Goal: Download file/media

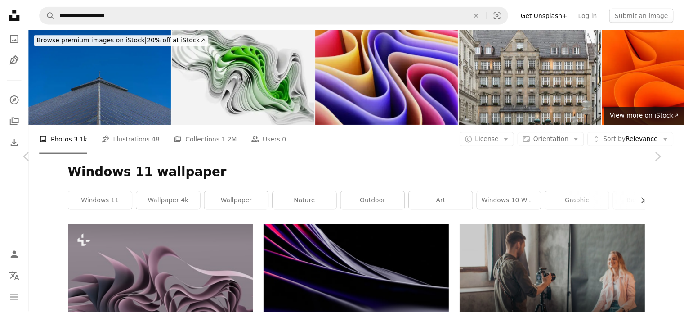
scroll to position [4672, 0]
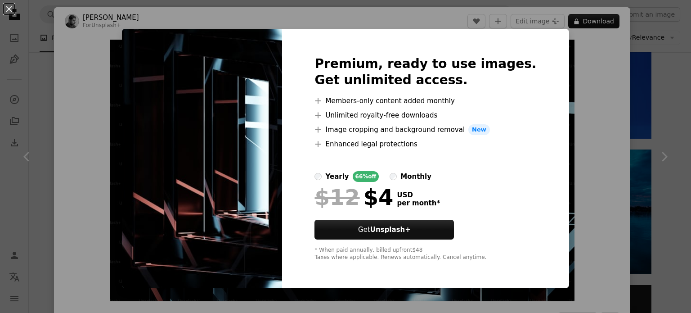
click at [583, 199] on div "An X shape Premium, ready to use images. Get unlimited access. A plus sign Memb…" at bounding box center [345, 156] width 691 height 313
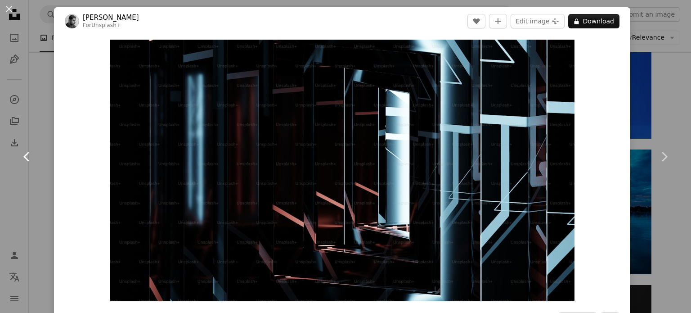
click at [41, 133] on link "Chevron left" at bounding box center [27, 156] width 54 height 86
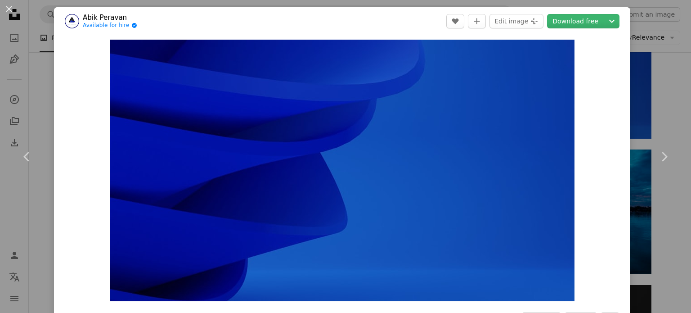
click at [675, 76] on div "An X shape Chevron left Chevron right [PERSON_NAME] Peravan Available for hire …" at bounding box center [345, 156] width 691 height 313
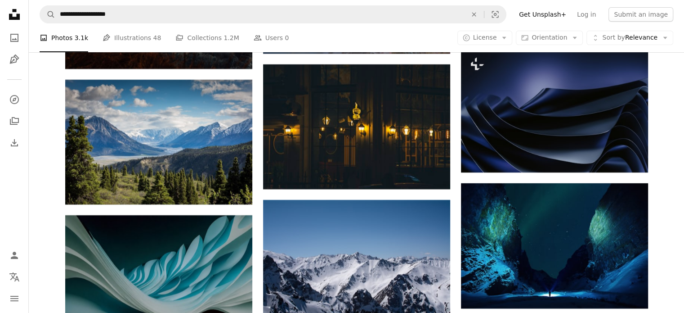
scroll to position [3582, 0]
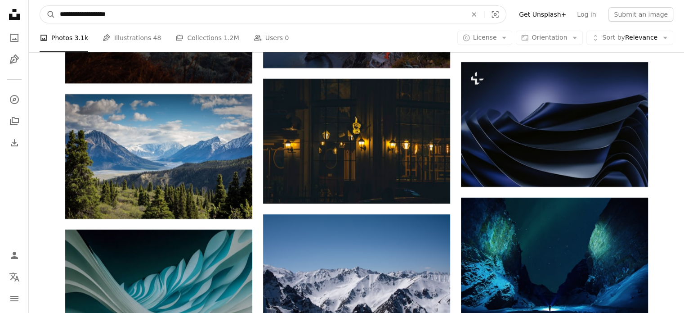
click at [226, 16] on input "**********" at bounding box center [259, 14] width 409 height 17
type input "**********"
click button "A magnifying glass" at bounding box center [47, 14] width 15 height 17
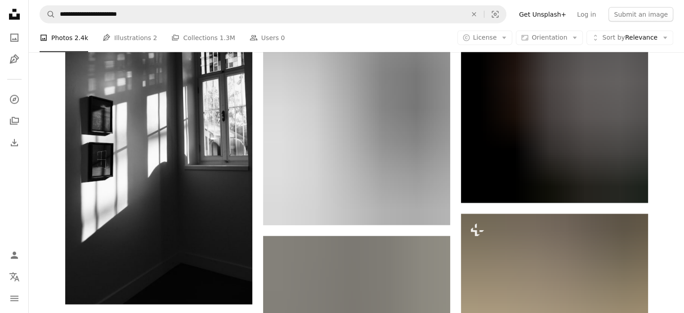
scroll to position [9349, 0]
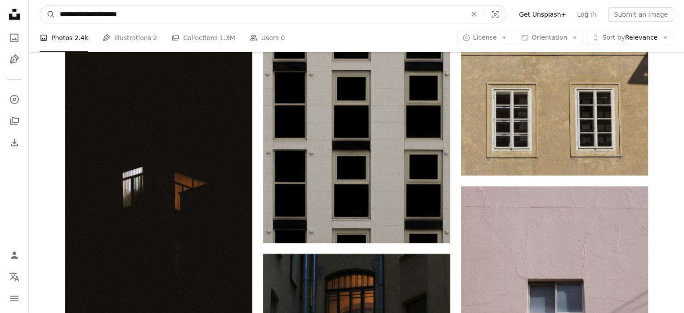
click at [211, 14] on input "**********" at bounding box center [259, 14] width 409 height 17
type input "**********"
click button "A magnifying glass" at bounding box center [47, 14] width 15 height 17
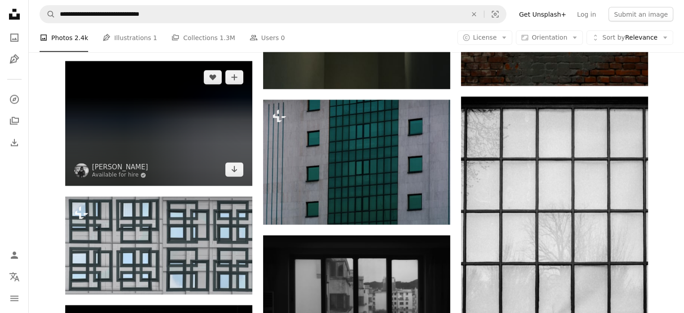
scroll to position [5432, 0]
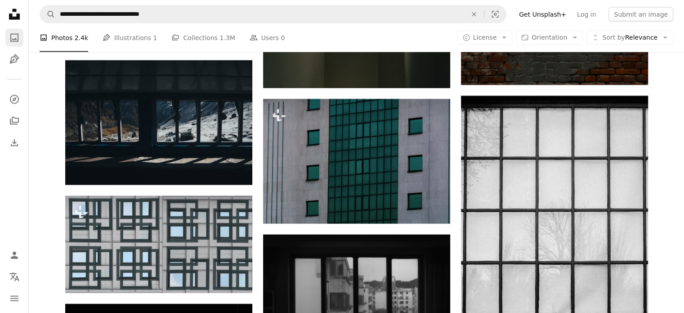
click at [10, 43] on icon "A photo" at bounding box center [14, 37] width 11 height 11
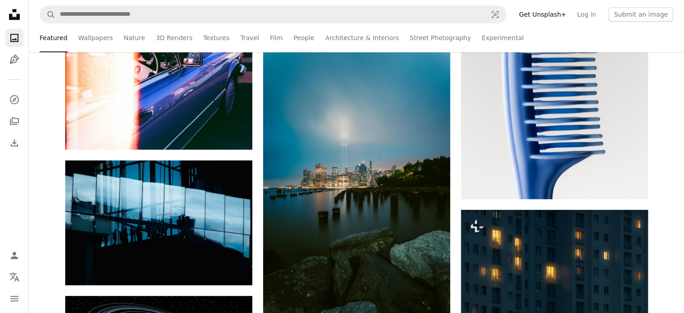
scroll to position [907, 0]
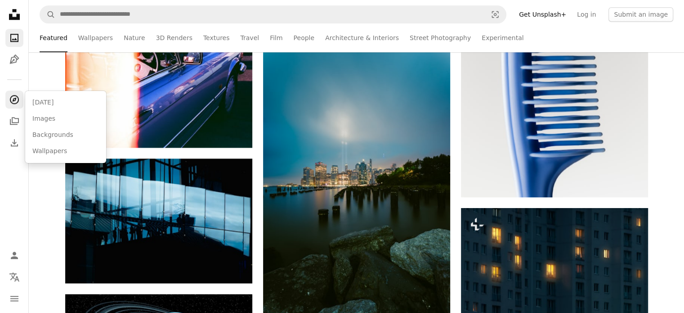
click at [11, 102] on icon "A compass" at bounding box center [14, 99] width 11 height 11
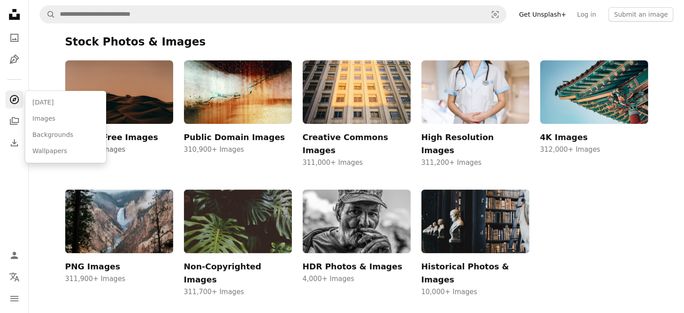
scroll to position [126, 0]
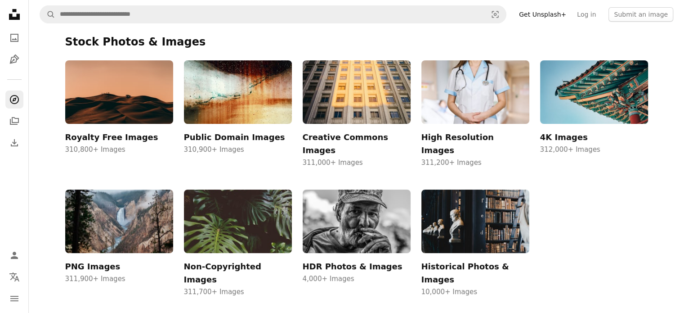
click at [341, 163] on div "Royalty Free Images 310,800+ Images Public Domain Images 310,900+ Images Creati…" at bounding box center [356, 178] width 583 height 237
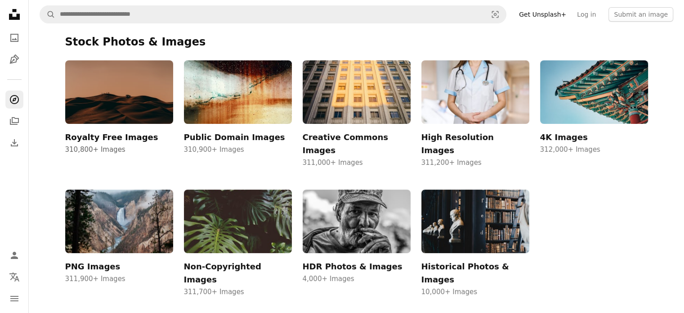
click at [139, 120] on img at bounding box center [119, 92] width 108 height 64
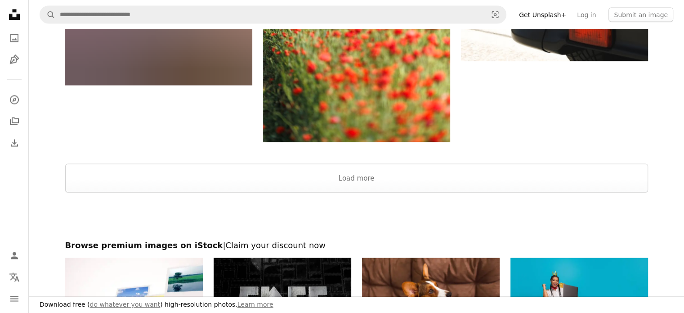
scroll to position [1684, 0]
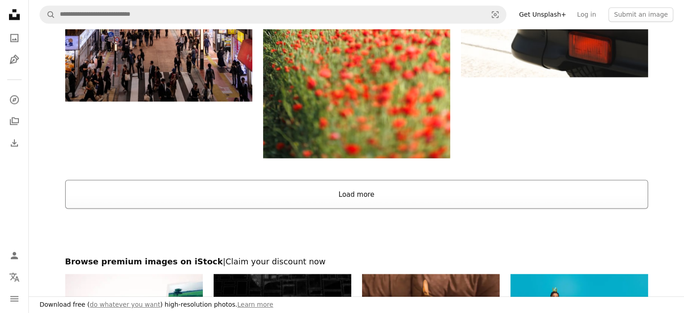
click at [306, 187] on button "Load more" at bounding box center [356, 193] width 583 height 29
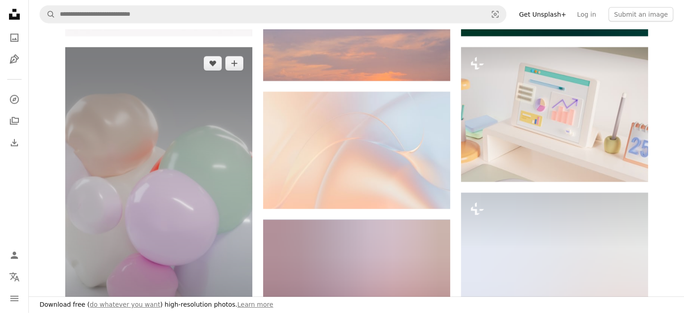
scroll to position [2433, 0]
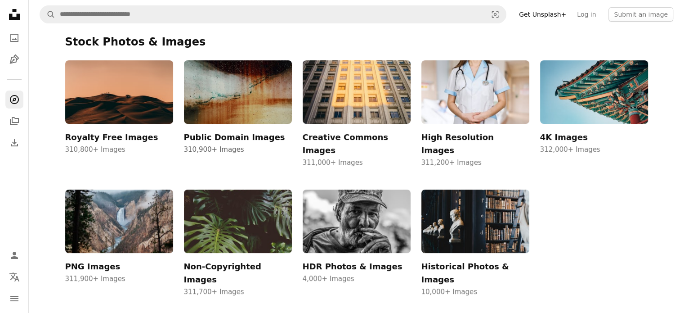
scroll to position [179, 0]
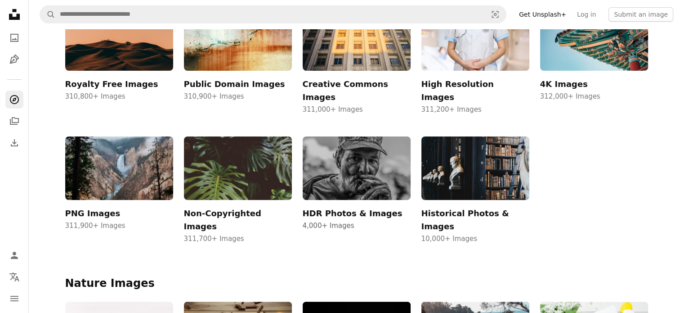
click at [382, 146] on img at bounding box center [357, 168] width 108 height 64
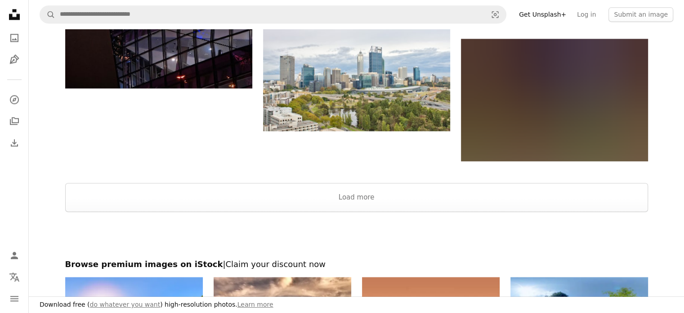
scroll to position [1250, 0]
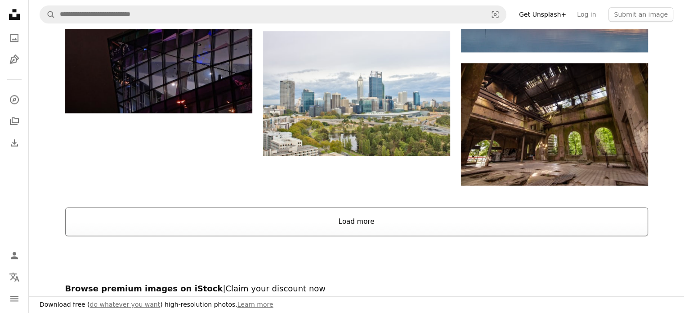
click at [367, 222] on button "Load more" at bounding box center [356, 221] width 583 height 29
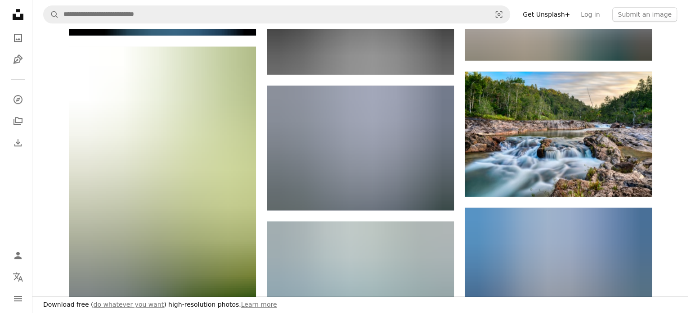
scroll to position [38232, 0]
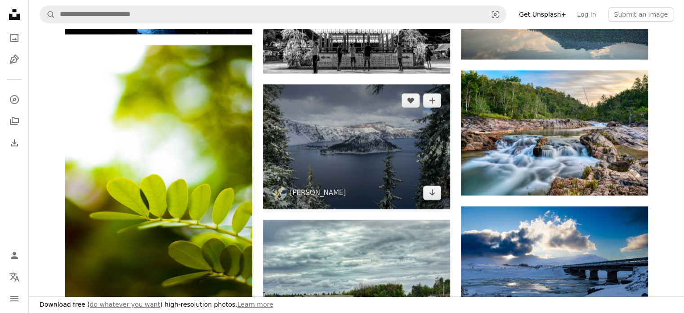
click at [402, 160] on img at bounding box center [356, 146] width 187 height 125
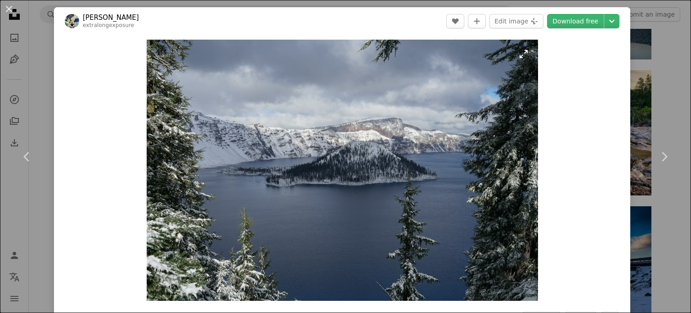
click at [466, 147] on img "Zoom in on this image" at bounding box center [342, 170] width 391 height 261
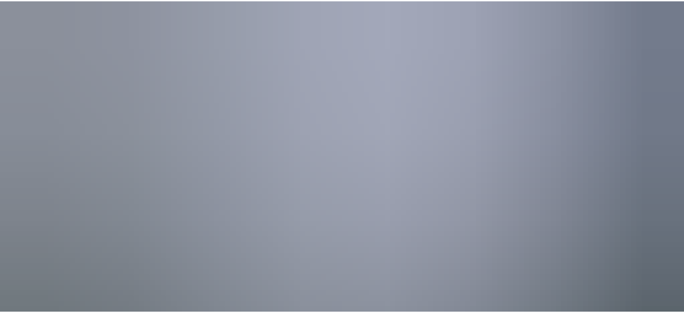
scroll to position [70, 0]
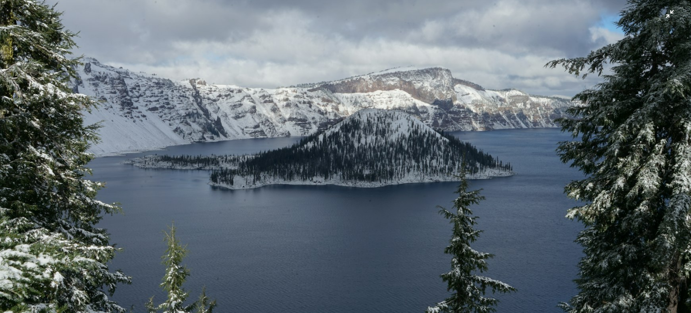
click at [466, 147] on img "Zoom out on this image" at bounding box center [346, 160] width 692 height 461
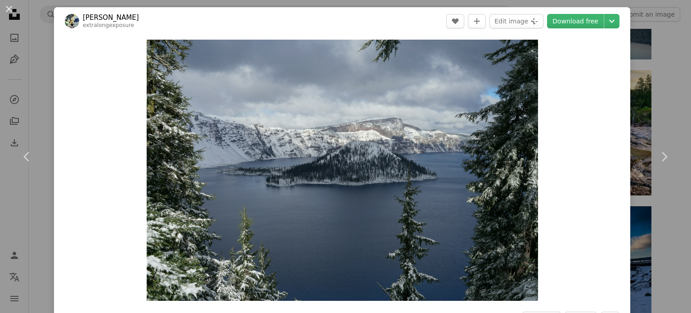
click at [630, 101] on div "An X shape Chevron left Chevron right [PERSON_NAME] extralongexposure A heart A…" at bounding box center [345, 156] width 691 height 313
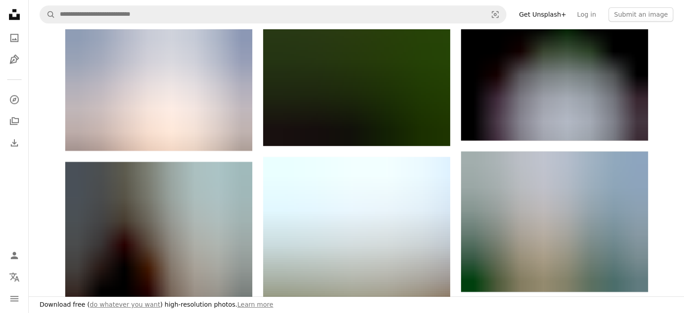
scroll to position [42036, 0]
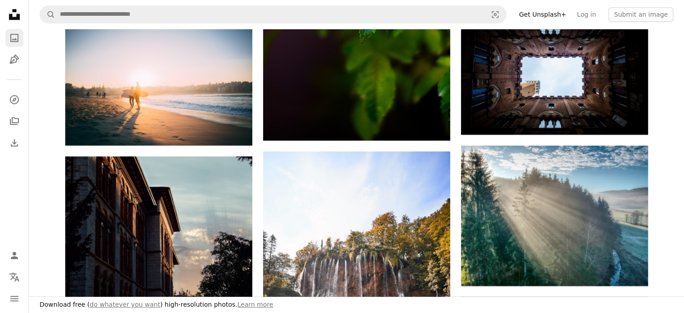
click at [20, 37] on link "A photo" at bounding box center [14, 38] width 18 height 18
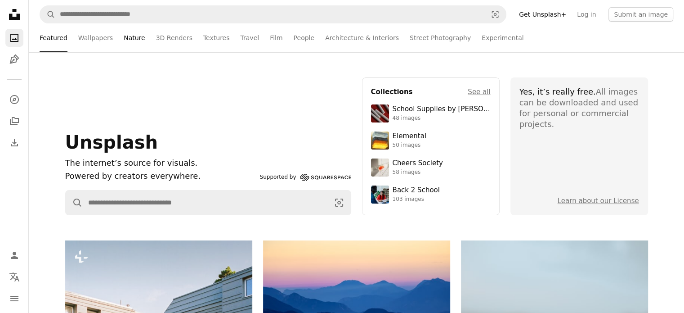
click at [133, 39] on link "Nature" at bounding box center [134, 37] width 21 height 29
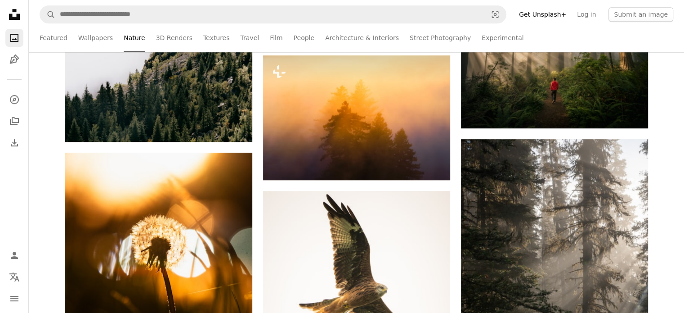
scroll to position [630, 0]
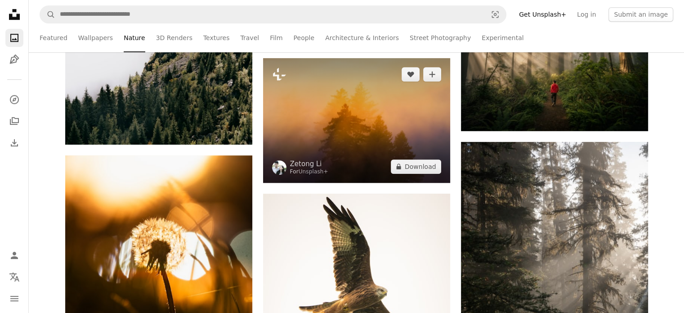
click at [315, 151] on img at bounding box center [356, 120] width 187 height 125
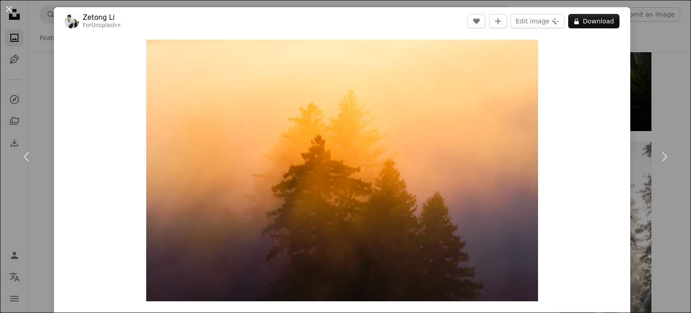
click at [646, 95] on div "An X shape Chevron left Chevron right Zetong Li For Unsplash+ A heart A plus si…" at bounding box center [345, 156] width 691 height 313
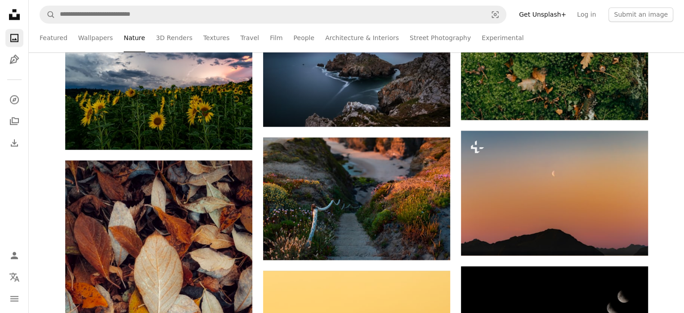
scroll to position [4871, 0]
